Goal: Information Seeking & Learning: Learn about a topic

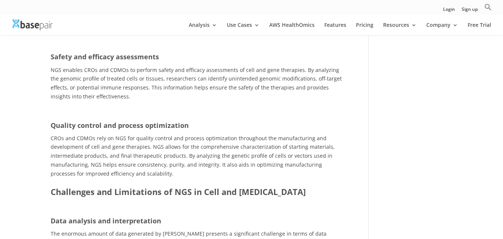
scroll to position [1047, 0]
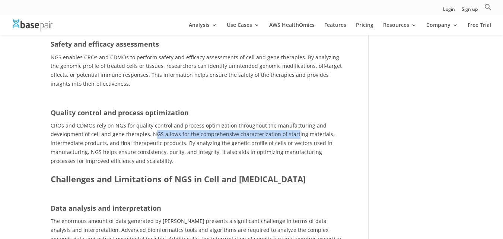
drag, startPoint x: 152, startPoint y: 116, endPoint x: 292, endPoint y: 115, distance: 139.7
click at [292, 122] on span "CROs and CDMOs rely on NGS for quality control and process optimization through…" at bounding box center [193, 143] width 284 height 42
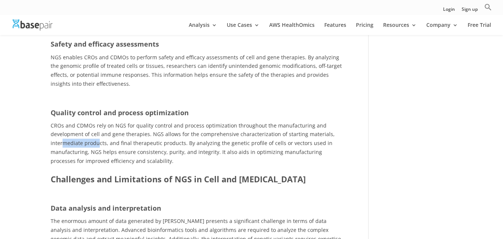
drag, startPoint x: 64, startPoint y: 124, endPoint x: 98, endPoint y: 129, distance: 34.9
click at [98, 129] on span "CROs and CDMOs rely on NGS for quality control and process optimization through…" at bounding box center [193, 143] width 284 height 42
drag, startPoint x: 126, startPoint y: 126, endPoint x: 173, endPoint y: 126, distance: 47.7
click at [173, 126] on span "CROs and CDMOs rely on NGS for quality control and process optimization through…" at bounding box center [193, 143] width 284 height 42
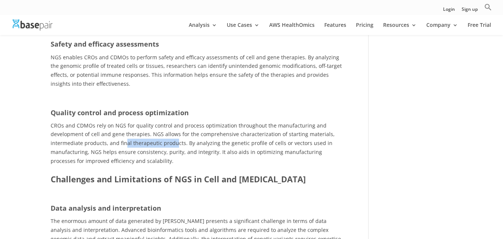
click at [173, 126] on span "CROs and CDMOs rely on NGS for quality control and process optimization through…" at bounding box center [193, 143] width 284 height 42
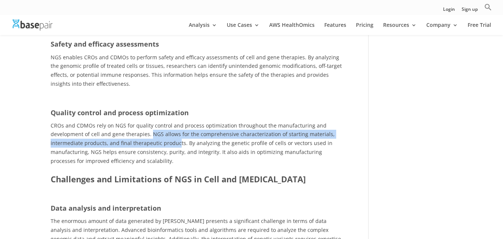
drag, startPoint x: 149, startPoint y: 116, endPoint x: 176, endPoint y: 123, distance: 28.2
click at [176, 123] on span "CROs and CDMOs rely on NGS for quality control and process optimization through…" at bounding box center [193, 143] width 284 height 42
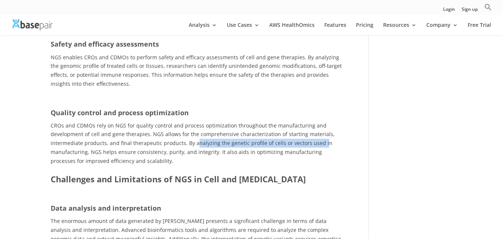
drag, startPoint x: 193, startPoint y: 125, endPoint x: 320, endPoint y: 124, distance: 126.3
click at [320, 124] on span "CROs and CDMOs rely on NGS for quality control and process optimization through…" at bounding box center [193, 143] width 284 height 42
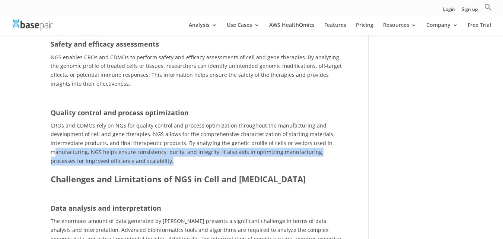
drag, startPoint x: 56, startPoint y: 136, endPoint x: 265, endPoint y: 140, distance: 209.0
click at [265, 140] on p "CROs and CDMOs rely on NGS for quality control and process optimization through…" at bounding box center [199, 143] width 296 height 44
drag, startPoint x: 104, startPoint y: 134, endPoint x: 196, endPoint y: 140, distance: 92.2
click at [196, 140] on p "CROs and CDMOs rely on NGS for quality control and process optimization through…" at bounding box center [199, 143] width 296 height 44
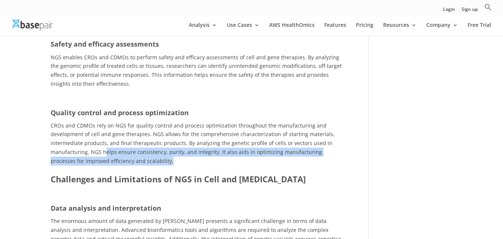
click at [196, 140] on p "CROs and CDMOs rely on NGS for quality control and process optimization through…" at bounding box center [199, 143] width 296 height 44
